Goal: Information Seeking & Learning: Check status

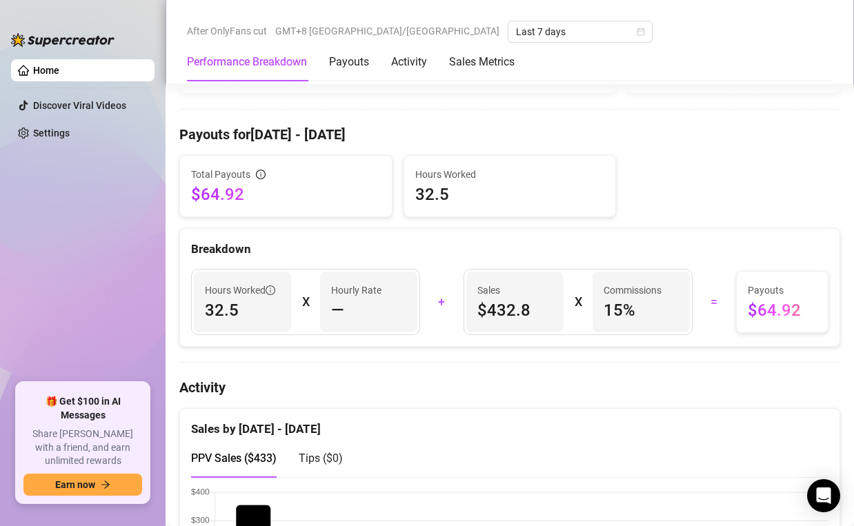
scroll to position [378, 0]
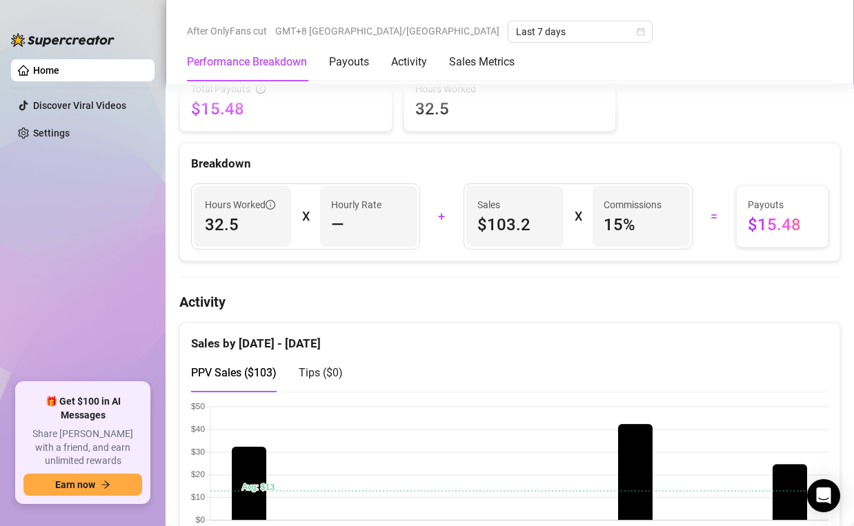
scroll to position [470, 0]
click at [510, 217] on span "$103.2" at bounding box center [514, 224] width 75 height 22
click at [510, 260] on div "Breakdown Hours Worked 32.5 X Hourly Rate — + Sales $103.2 X Commissions 15 % =…" at bounding box center [509, 201] width 661 height 119
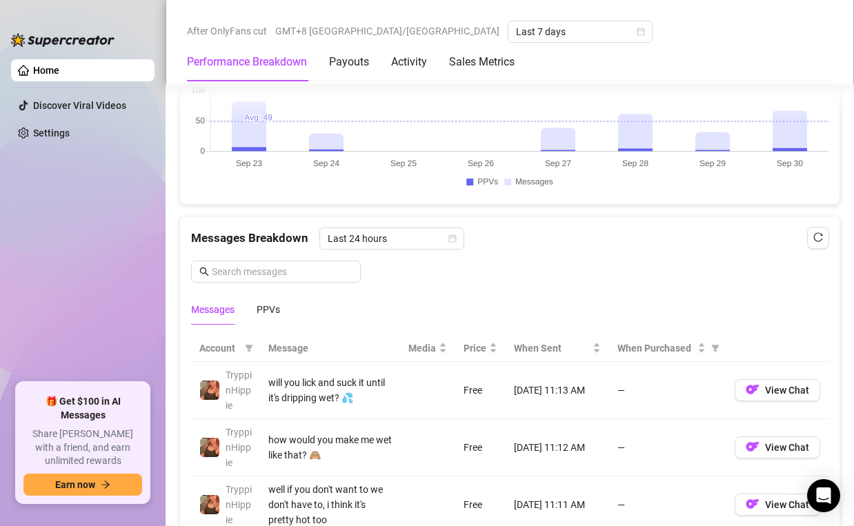
scroll to position [1057, 0]
click at [516, 29] on span "Last 7 days" at bounding box center [580, 31] width 128 height 21
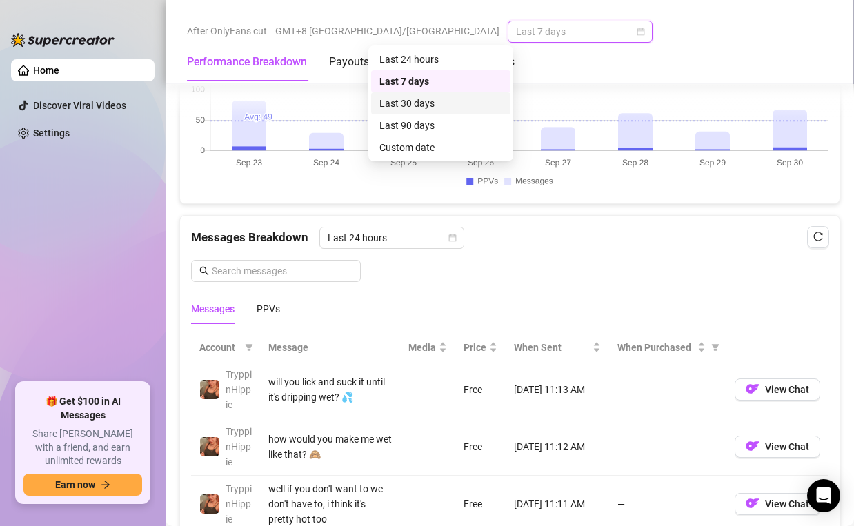
click at [421, 102] on div "Last 30 days" at bounding box center [440, 103] width 123 height 15
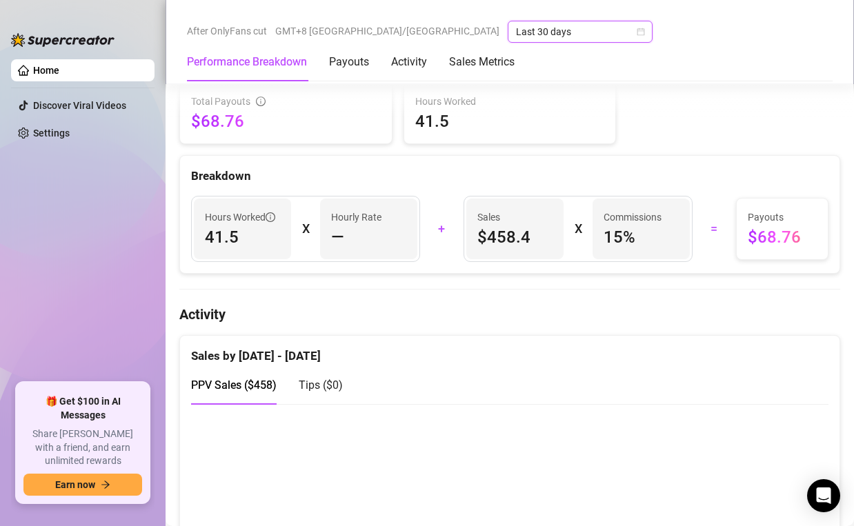
scroll to position [466, 0]
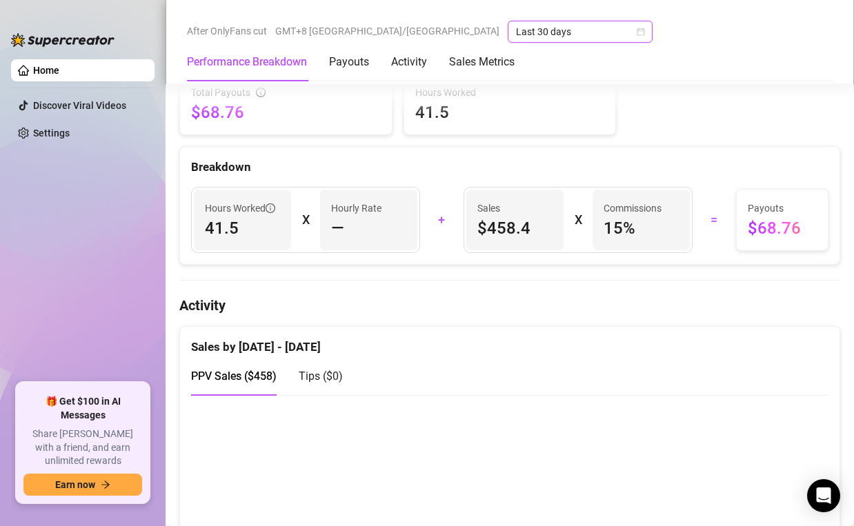
click at [516, 30] on span "Last 30 days" at bounding box center [580, 31] width 128 height 21
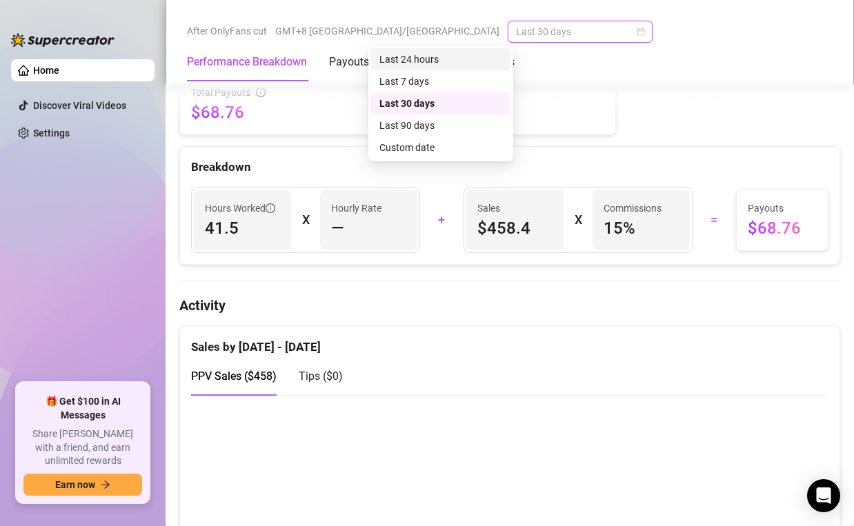
click at [422, 61] on div "Last 24 hours" at bounding box center [440, 59] width 123 height 15
